Goal: Navigation & Orientation: Understand site structure

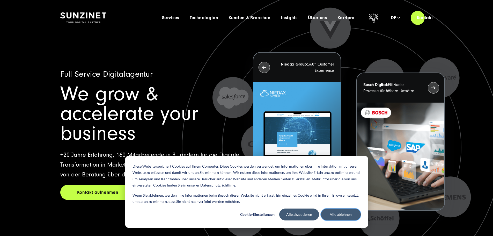
click at [347, 216] on button "Alle ablehnen" at bounding box center [341, 214] width 40 height 12
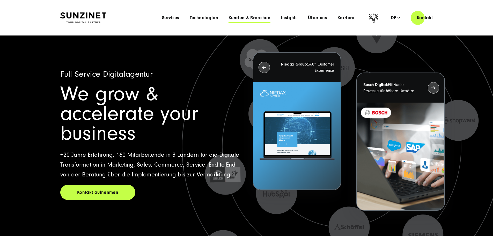
click at [248, 18] on span "Kunden & Branchen" at bounding box center [249, 17] width 42 height 5
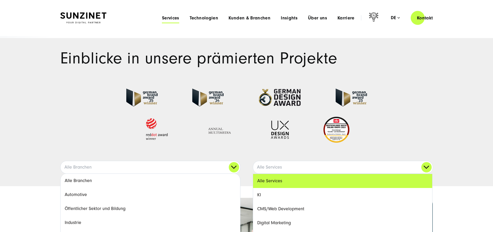
click at [162, 19] on span "Services" at bounding box center [170, 18] width 17 height 5
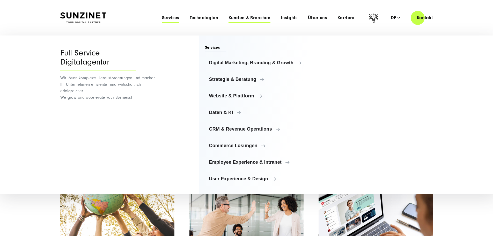
click at [235, 18] on span "Kunden & Branchen" at bounding box center [249, 17] width 42 height 5
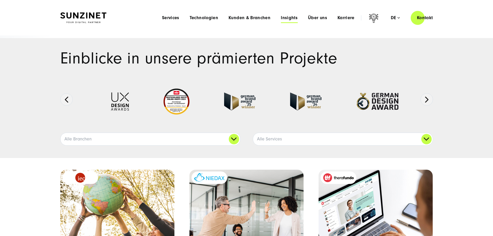
click at [281, 18] on span "Insights" at bounding box center [289, 17] width 17 height 5
click at [283, 20] on div "Menu Services Menu Full Service Digitalagentur Wir lösen komplexe Herausforderu…" at bounding box center [298, 17] width 282 height 15
click at [281, 20] on span "Insights" at bounding box center [289, 17] width 17 height 5
click at [312, 19] on span "Über uns" at bounding box center [317, 17] width 19 height 5
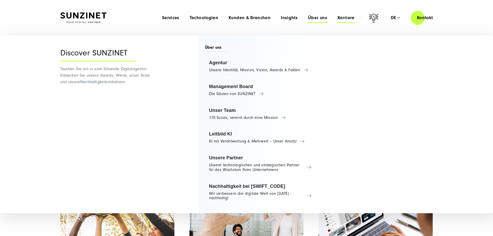
click at [337, 18] on span "Karriere" at bounding box center [345, 17] width 17 height 5
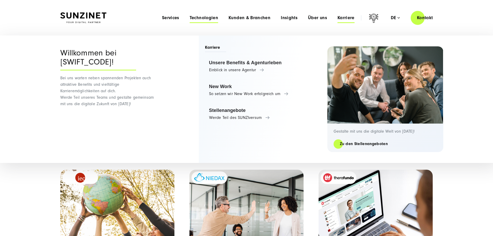
click at [190, 18] on span "Technologien" at bounding box center [204, 17] width 28 height 5
